Goal: Obtain resource: Download file/media

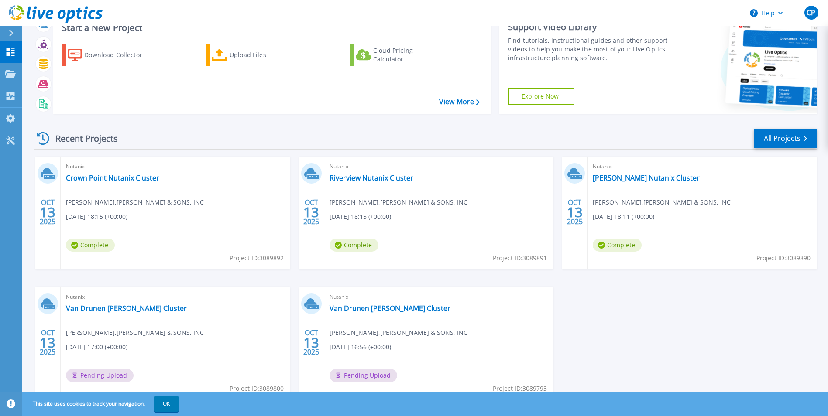
scroll to position [67, 0]
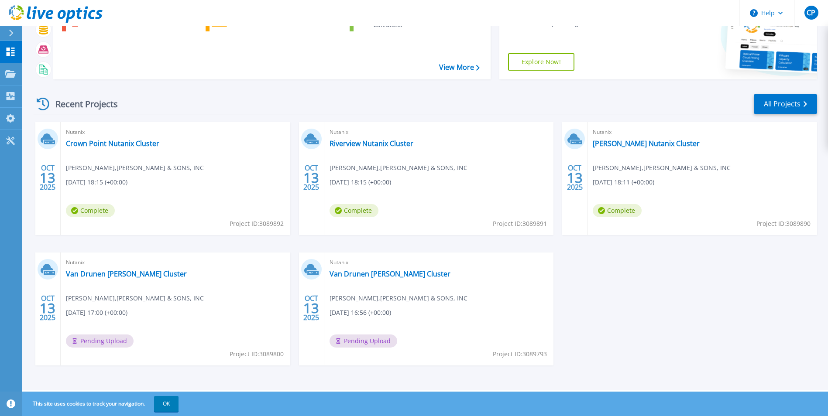
click at [47, 271] on icon at bounding box center [48, 270] width 14 height 14
click at [122, 276] on link "Van Drunen [PERSON_NAME] Cluster" at bounding box center [126, 274] width 121 height 9
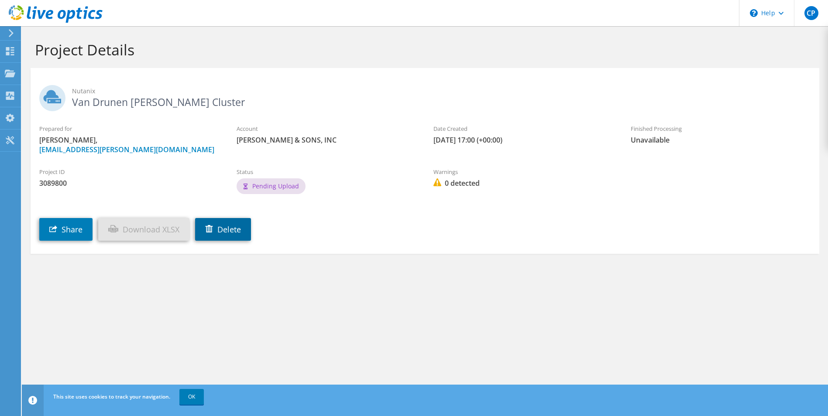
click at [230, 234] on link "Delete" at bounding box center [223, 229] width 56 height 23
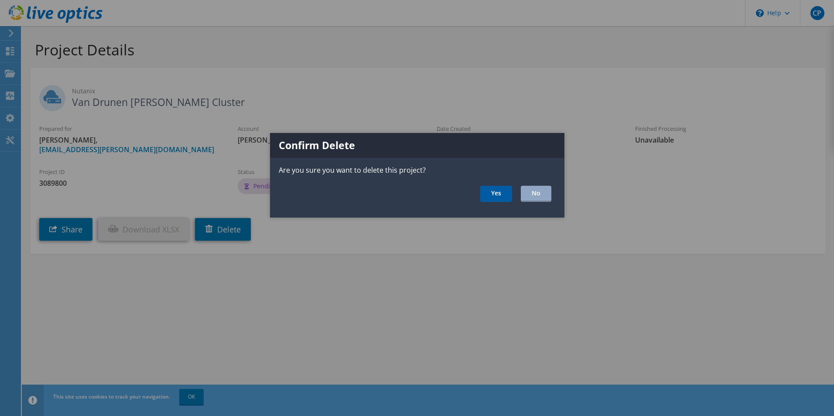
click at [493, 199] on link "Yes" at bounding box center [497, 194] width 32 height 16
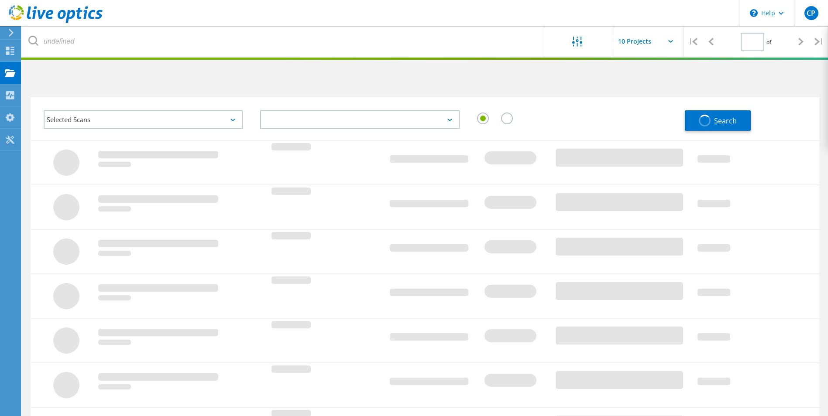
type input "1"
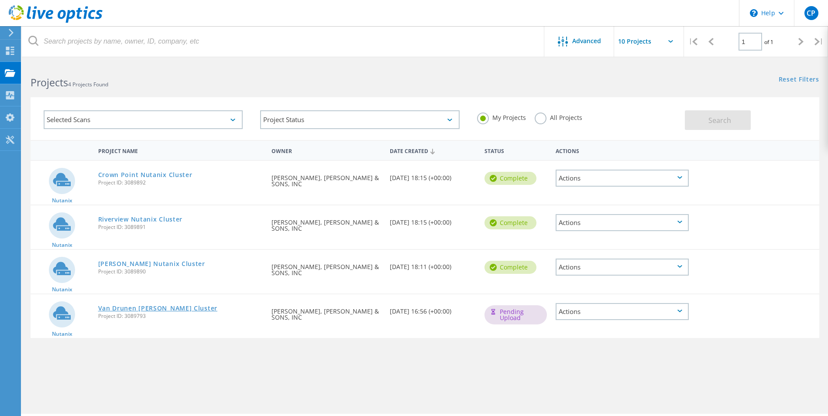
click at [172, 305] on link "Van Drunen [PERSON_NAME] Cluster" at bounding box center [157, 308] width 119 height 6
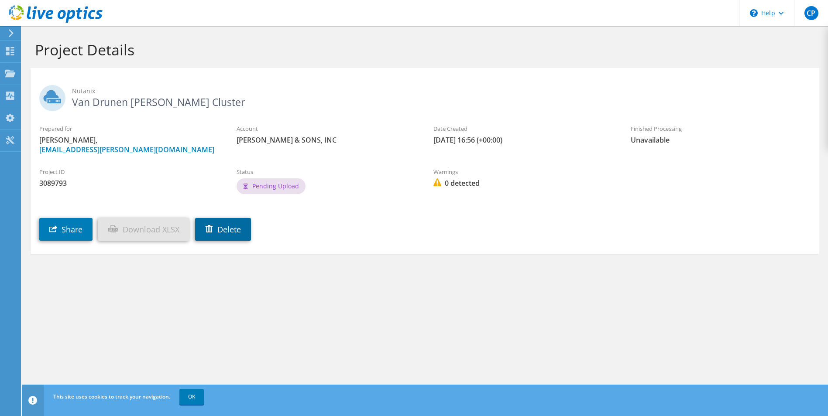
click at [234, 234] on link "Delete" at bounding box center [223, 229] width 56 height 23
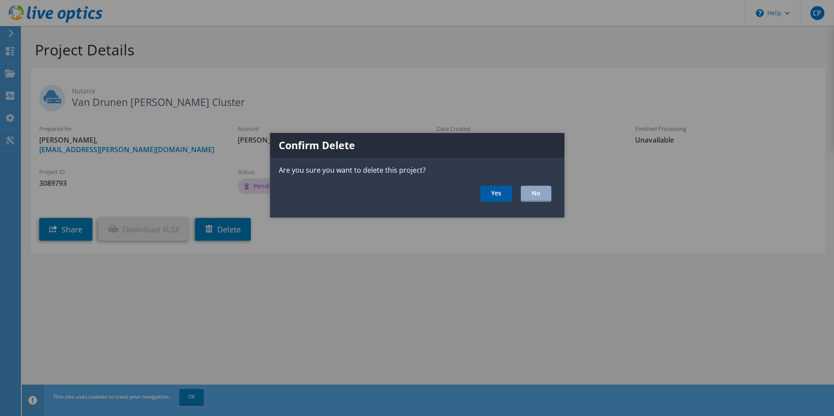
click at [497, 194] on link "Yes" at bounding box center [497, 194] width 32 height 16
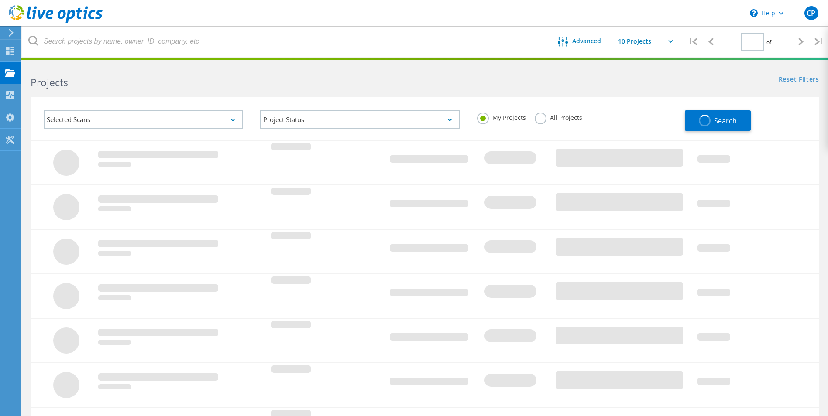
type input "1"
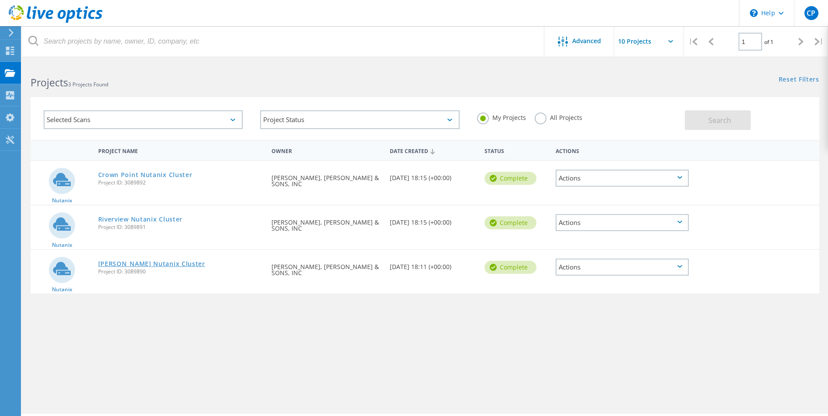
click at [138, 263] on link "[PERSON_NAME] Nutanix Cluster" at bounding box center [151, 264] width 107 height 6
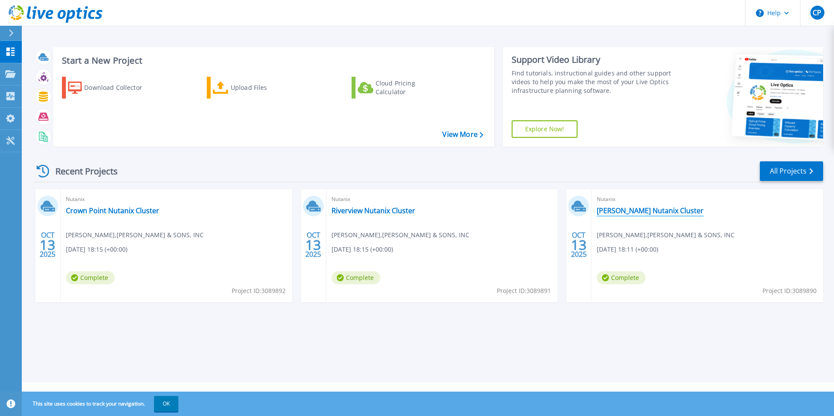
click at [632, 214] on link "[PERSON_NAME] Nutanix Cluster" at bounding box center [650, 210] width 107 height 9
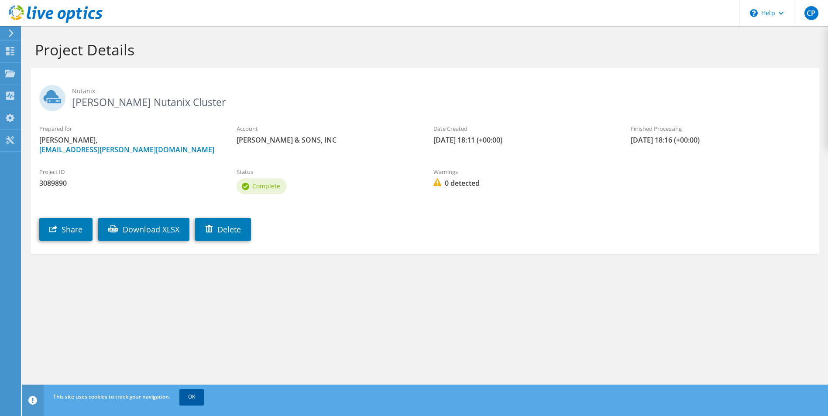
click at [189, 401] on link "OK" at bounding box center [191, 397] width 24 height 16
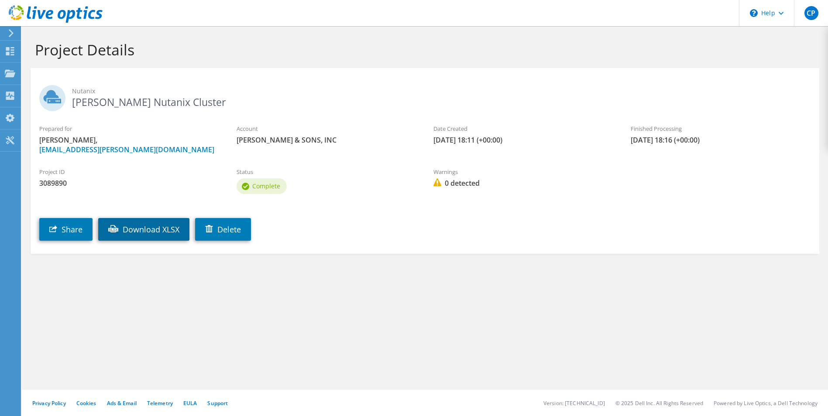
click at [151, 230] on link "Download XLSX" at bounding box center [143, 229] width 91 height 23
click at [565, 55] on h1 "Project Details" at bounding box center [423, 50] width 776 height 18
